Goal: Download file/media

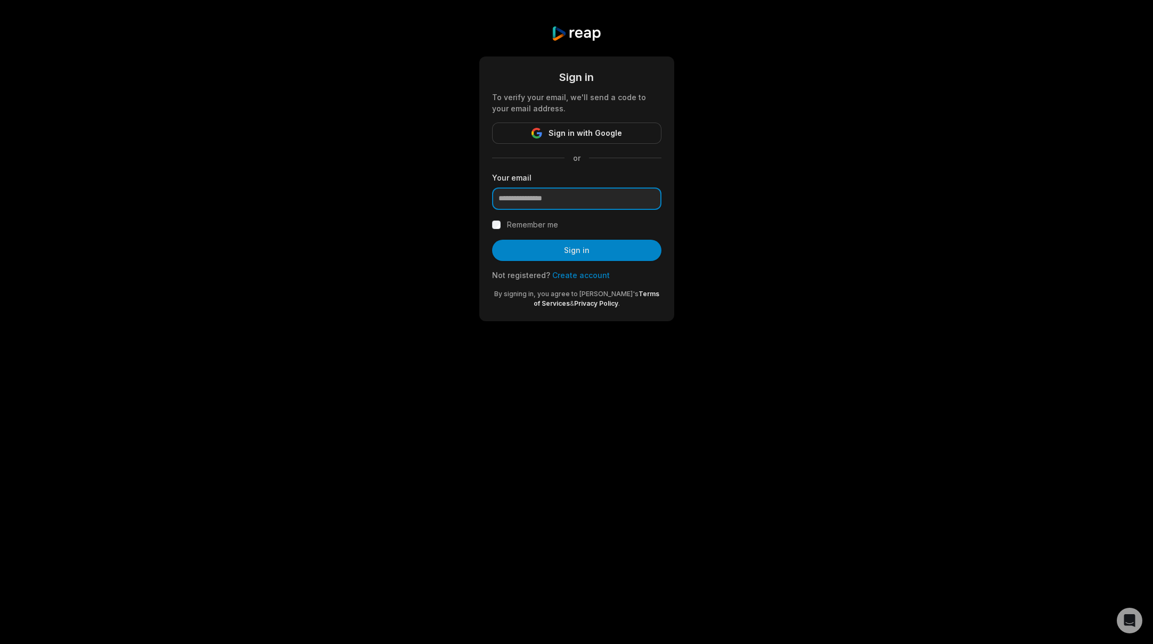
click at [545, 200] on input "email" at bounding box center [576, 199] width 169 height 22
click at [585, 133] on span "Sign in with Google" at bounding box center [586, 133] width 74 height 13
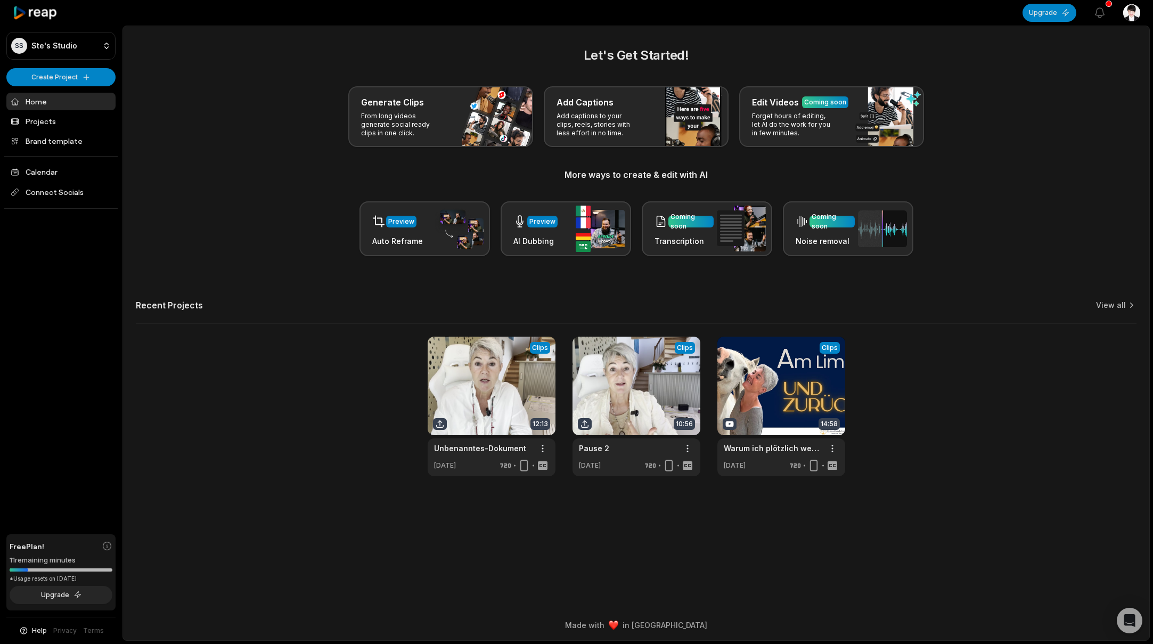
click at [52, 101] on link "Home" at bounding box center [60, 102] width 109 height 18
click at [524, 392] on link at bounding box center [492, 407] width 128 height 140
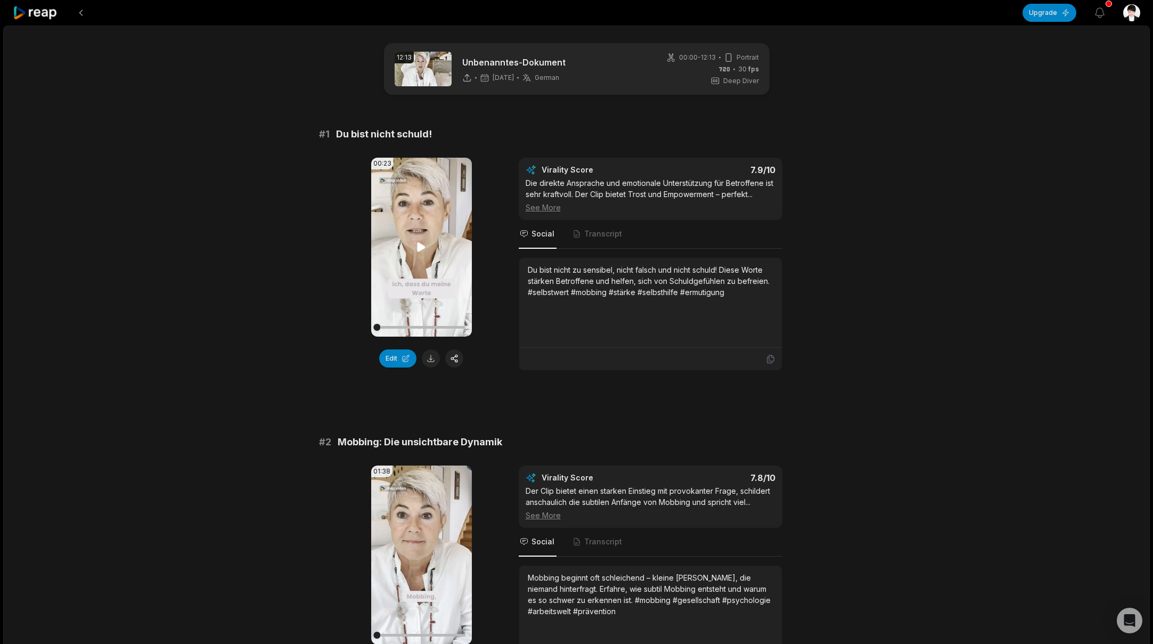
click at [424, 243] on icon at bounding box center [421, 247] width 13 height 13
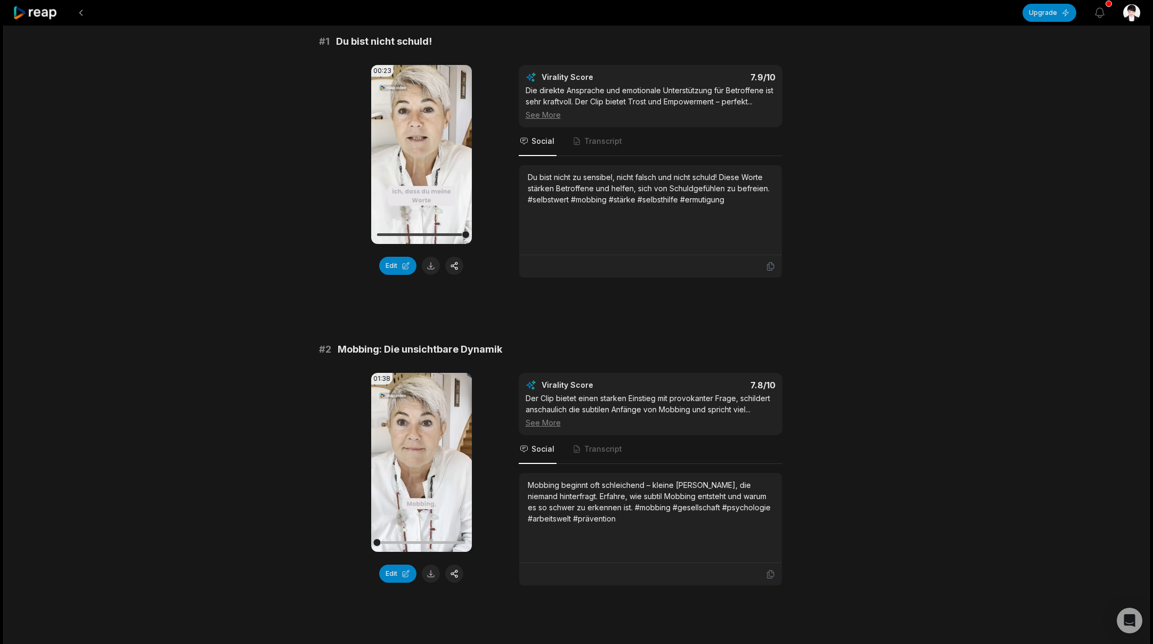
scroll to position [101, 0]
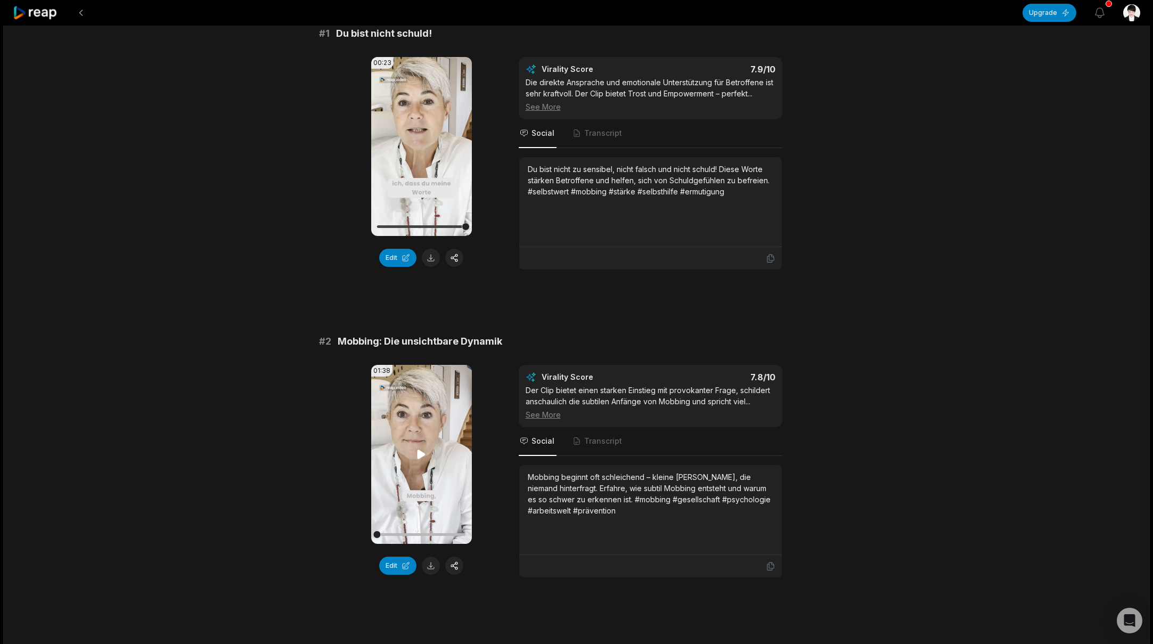
click at [423, 454] on icon at bounding box center [422, 454] width 8 height 9
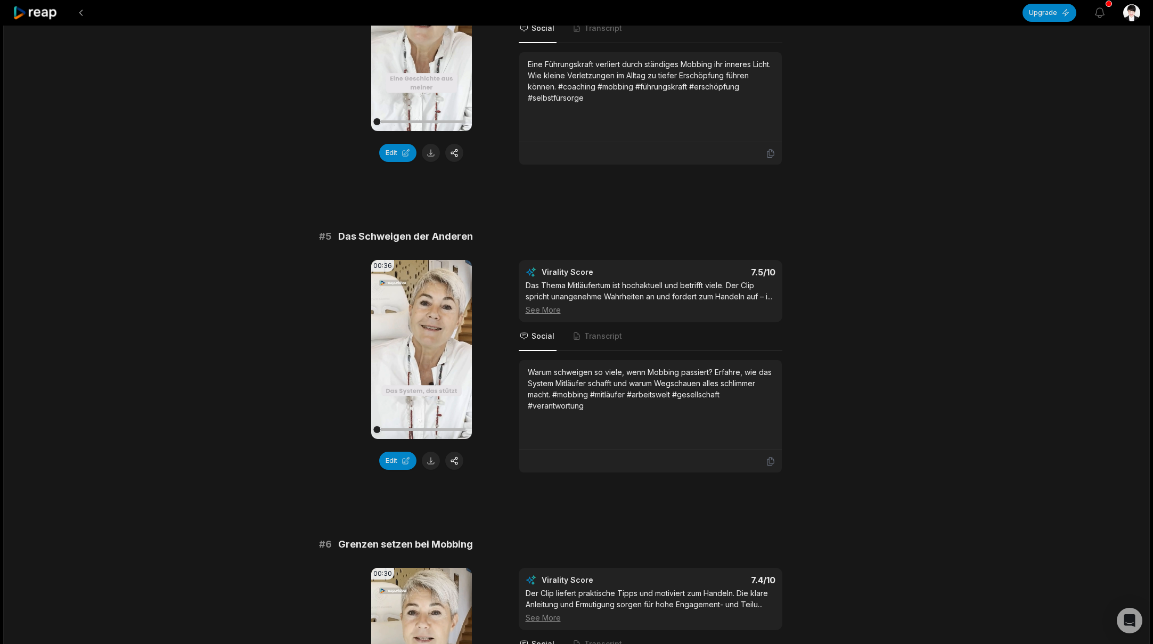
scroll to position [1132, 0]
click at [419, 352] on icon at bounding box center [422, 347] width 8 height 9
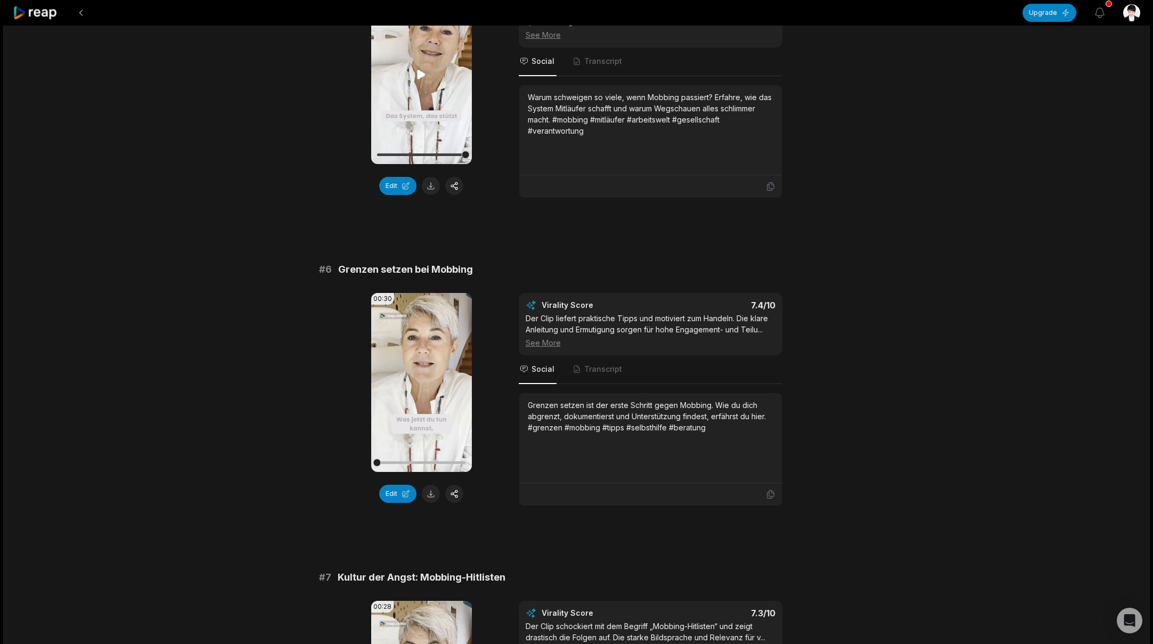
scroll to position [1426, 0]
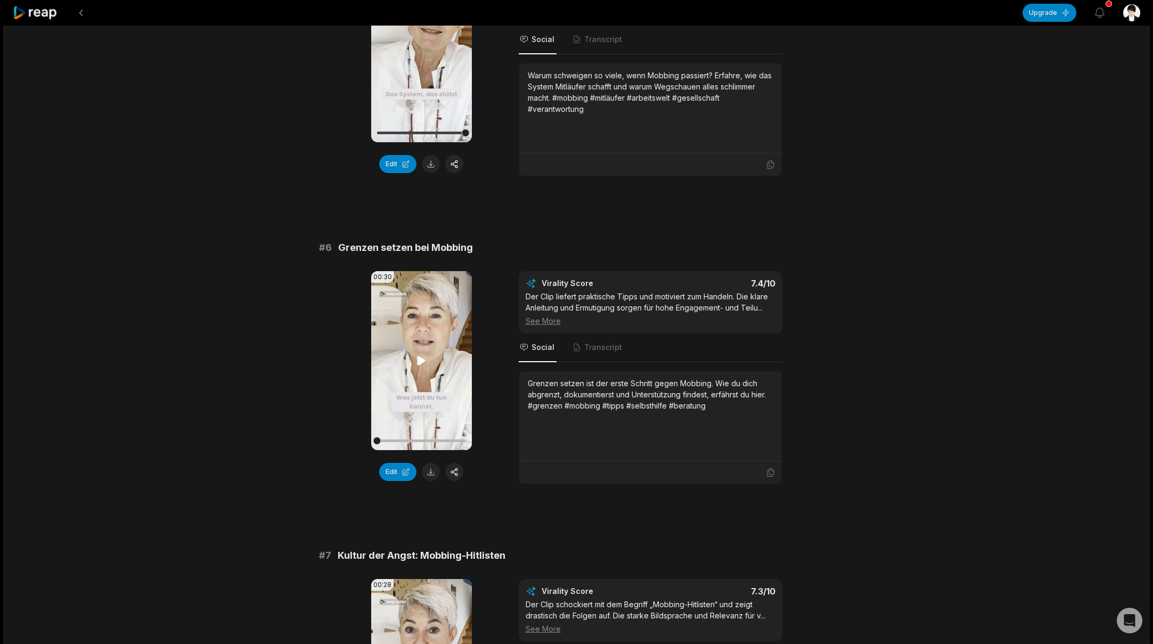
click at [421, 365] on icon at bounding box center [422, 360] width 8 height 9
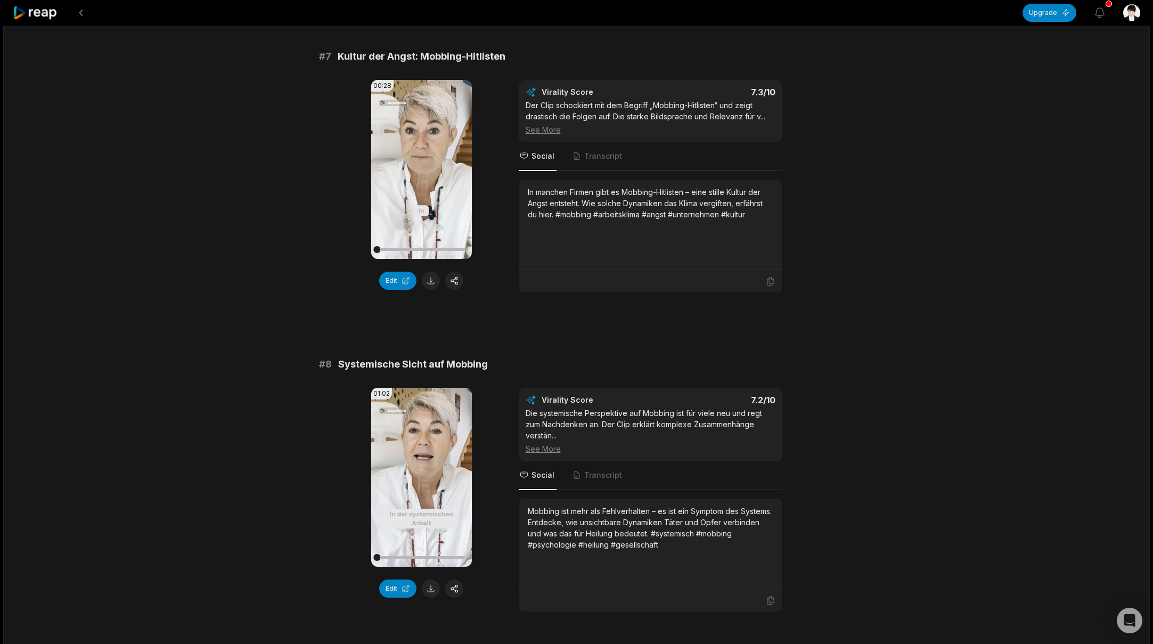
scroll to position [1926, 0]
click at [422, 478] on video "Your browser does not support mp4 format." at bounding box center [421, 476] width 101 height 179
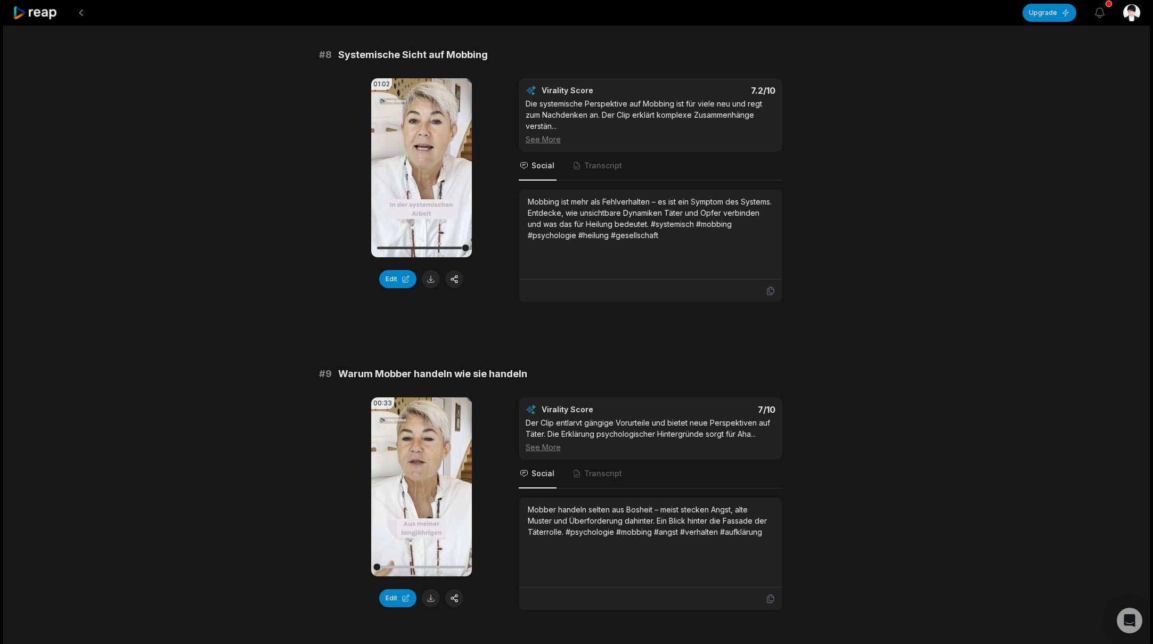
scroll to position [2240, 0]
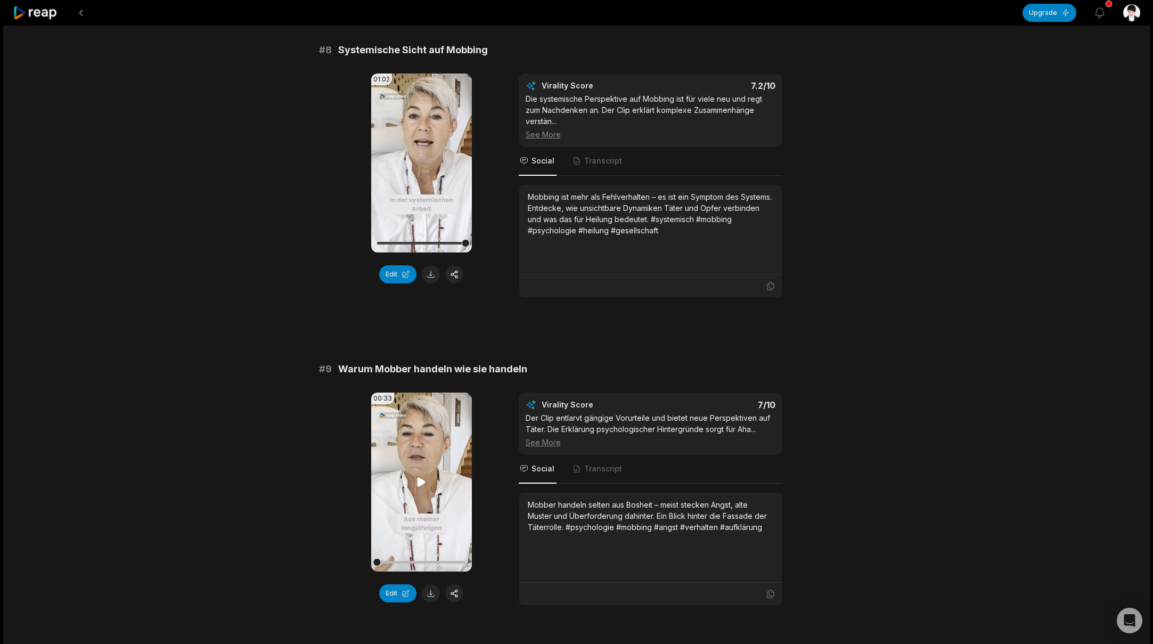
click at [421, 486] on icon at bounding box center [422, 481] width 8 height 9
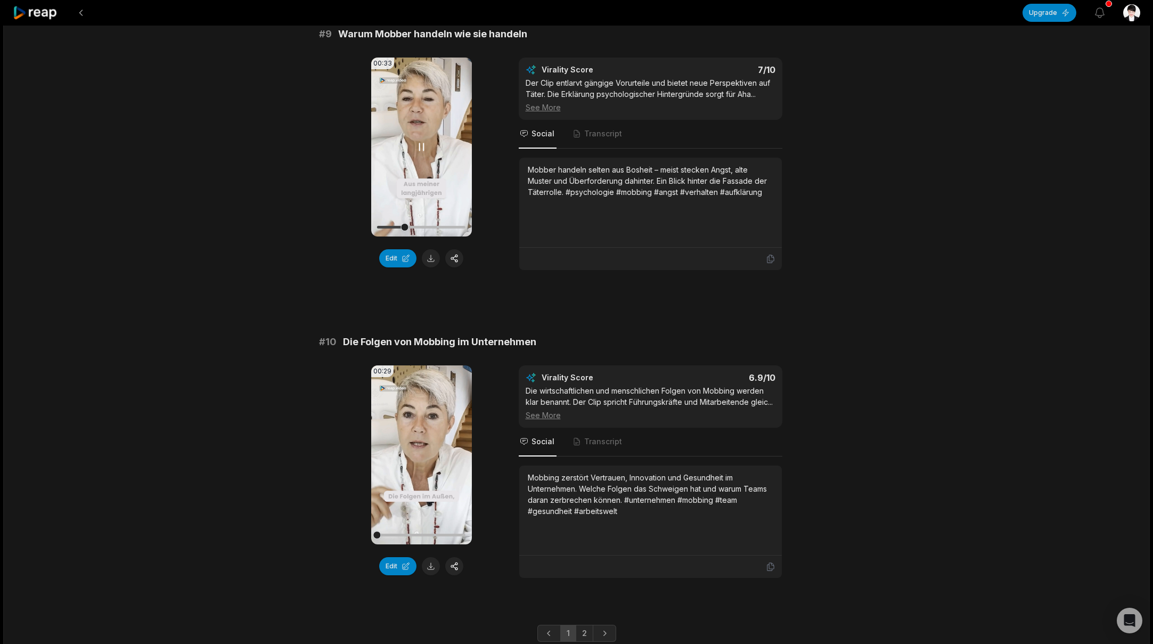
scroll to position [2604, 0]
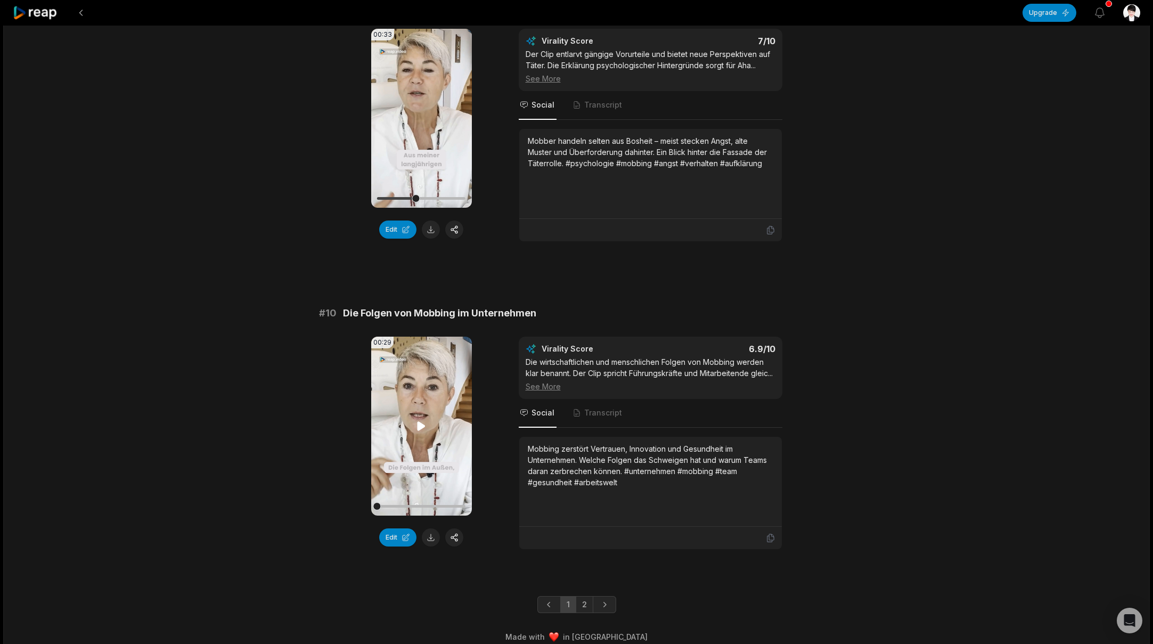
click at [423, 430] on icon at bounding box center [422, 425] width 8 height 9
click at [585, 613] on link "2" at bounding box center [585, 604] width 18 height 17
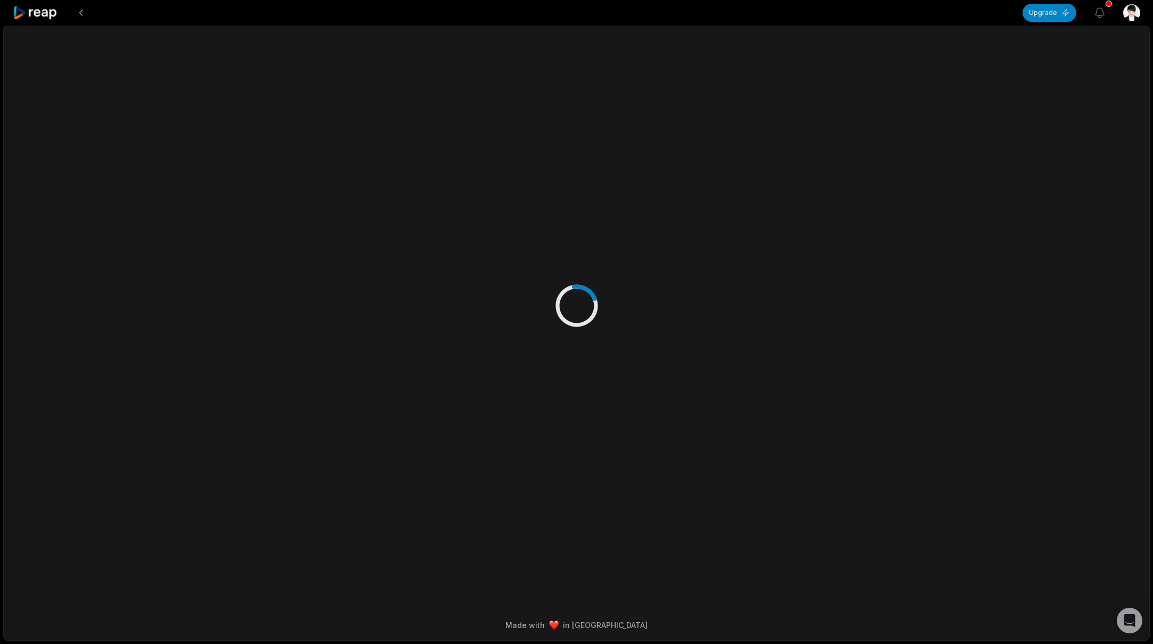
scroll to position [0, 0]
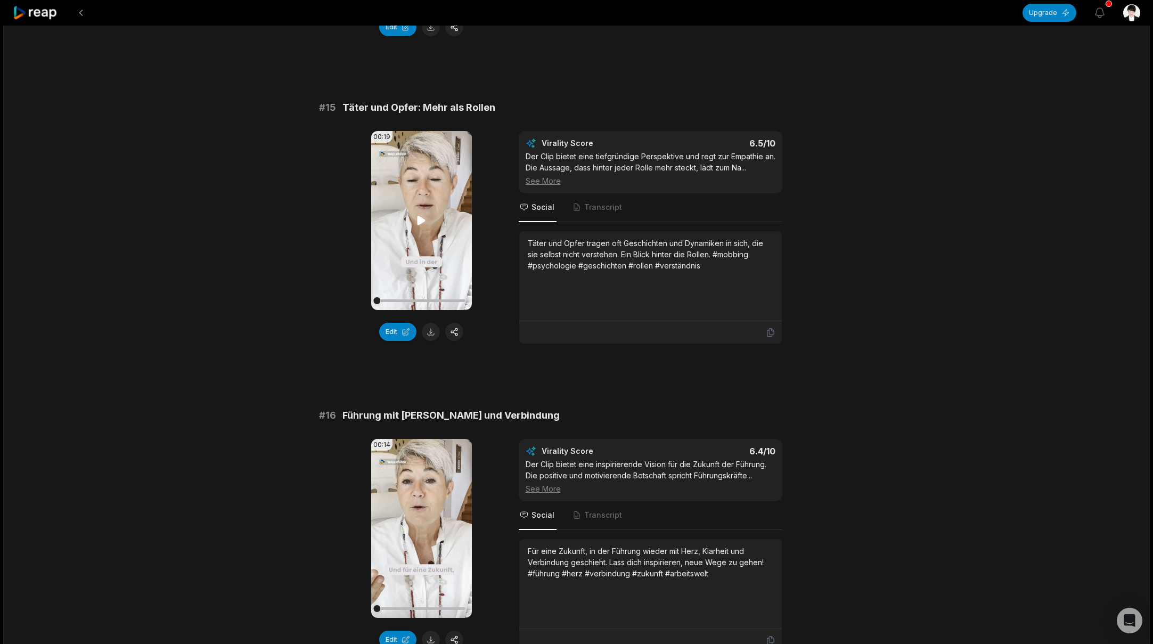
scroll to position [1688, 0]
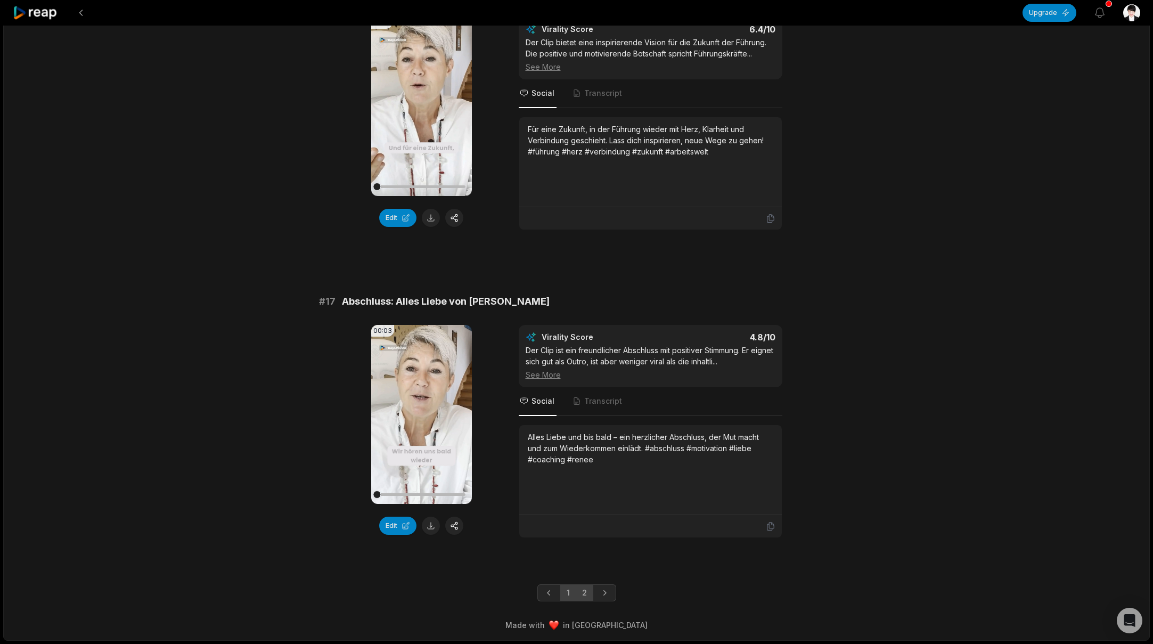
click at [568, 596] on link "1" at bounding box center [568, 592] width 16 height 17
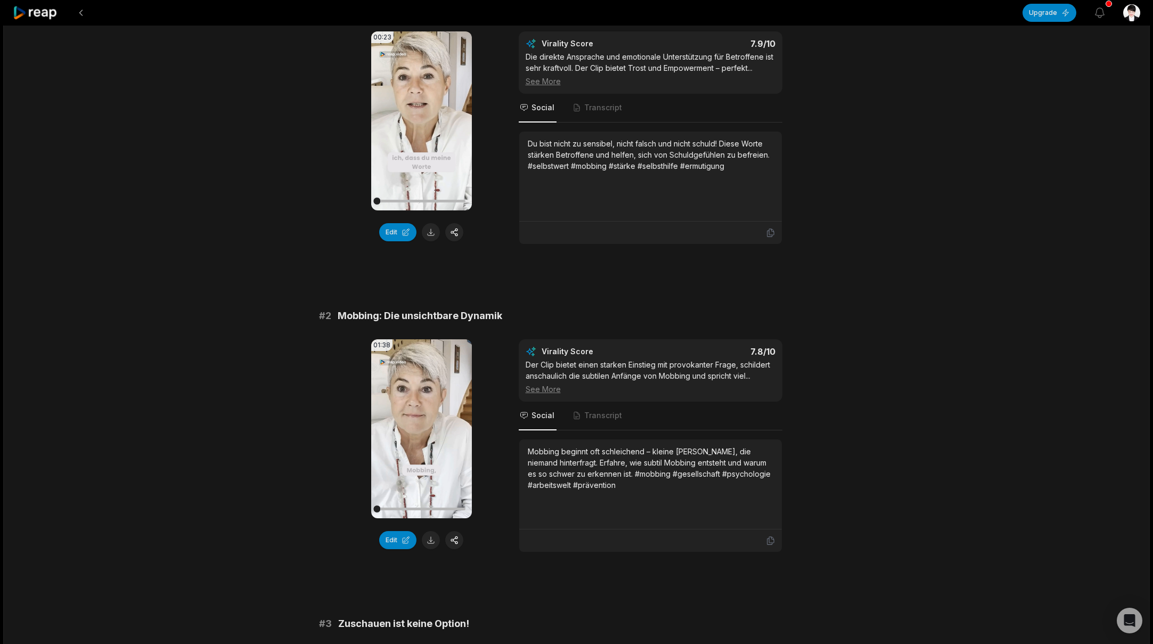
scroll to position [125, 0]
click at [431, 543] on button at bounding box center [431, 541] width 18 height 18
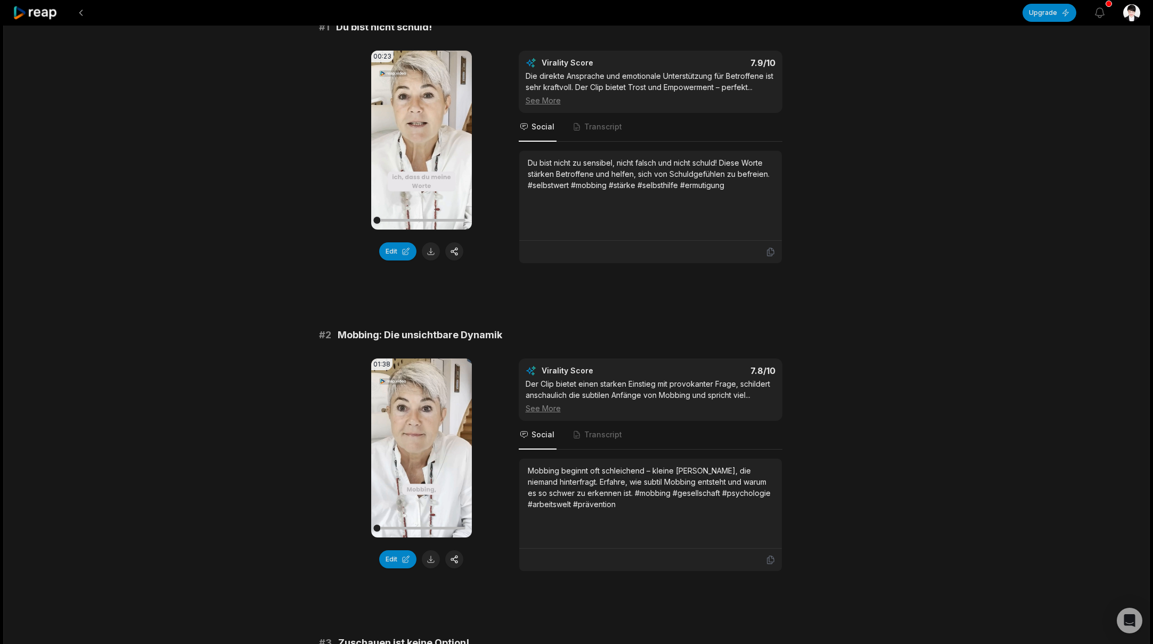
scroll to position [113, 0]
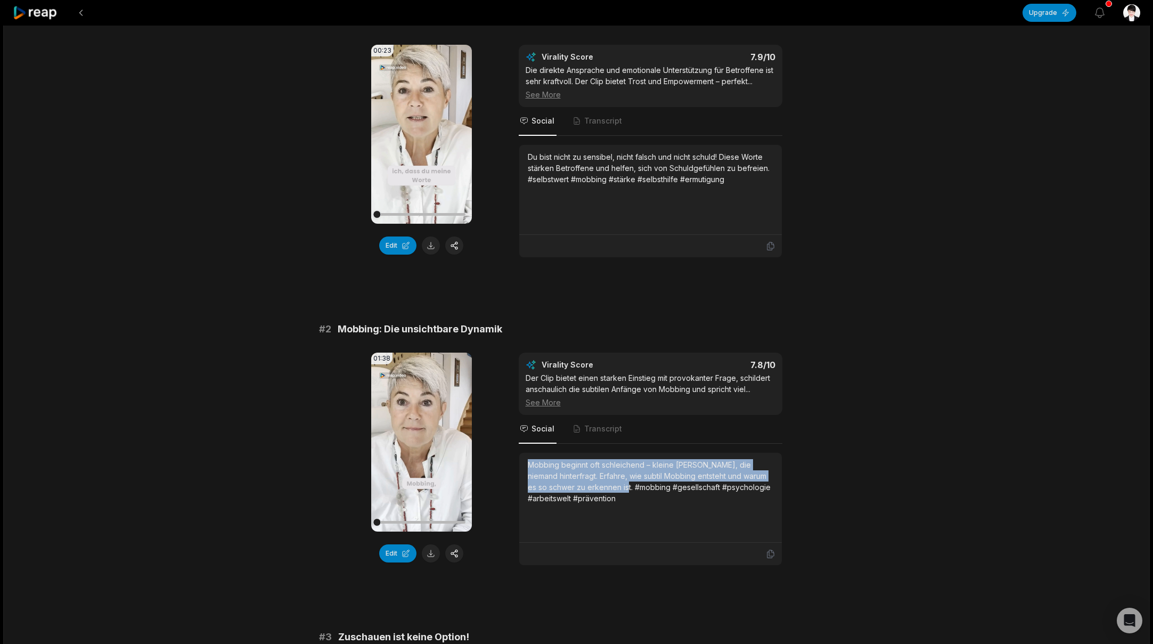
drag, startPoint x: 529, startPoint y: 465, endPoint x: 611, endPoint y: 486, distance: 85.2
click at [611, 486] on div "Mobbing beginnt oft schleichend – kleine [PERSON_NAME], die niemand hinterfragt…" at bounding box center [651, 481] width 246 height 45
copy div "Mobbing beginnt oft schleichend – kleine [PERSON_NAME], die niemand hinterfragt…"
